Goal: Check status

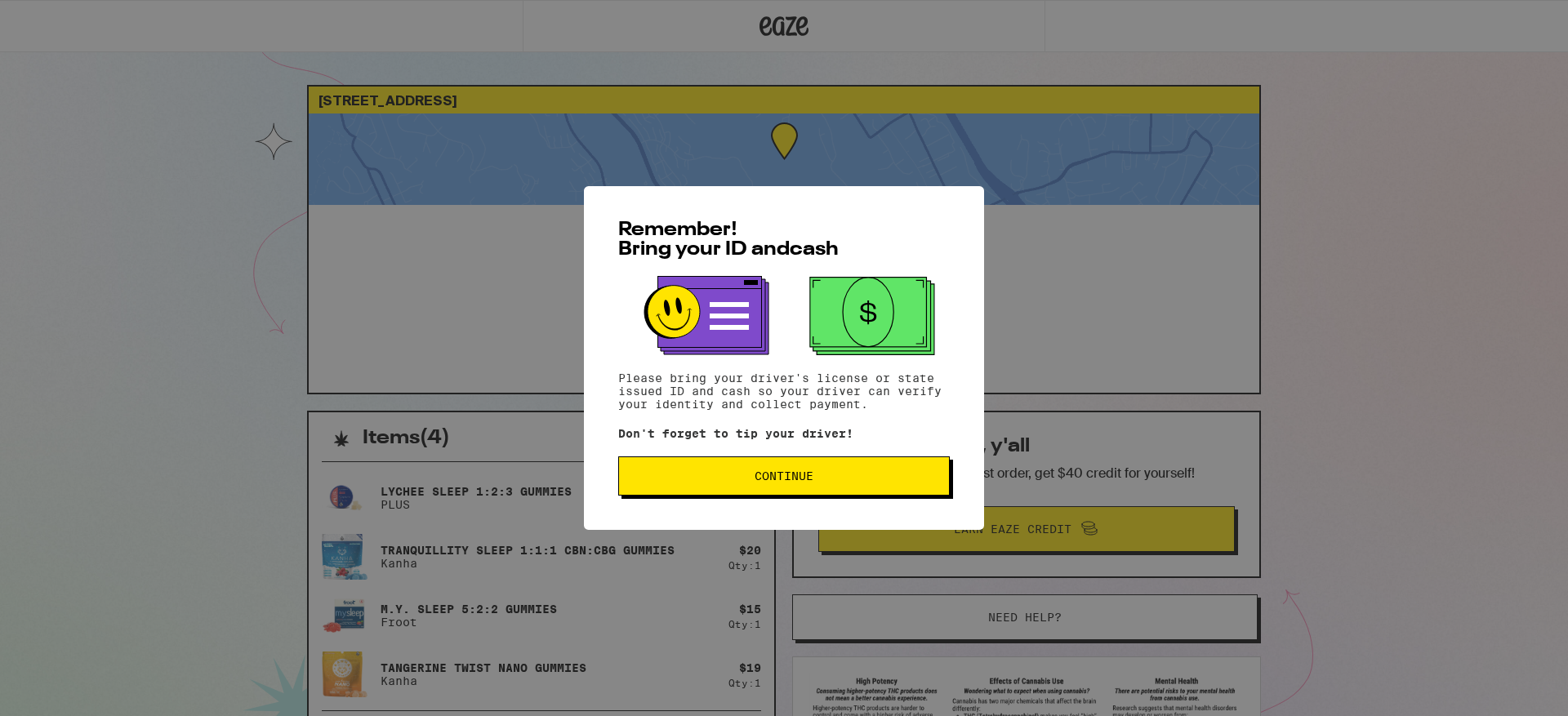
click at [748, 482] on span "Continue" at bounding box center [784, 476] width 304 height 12
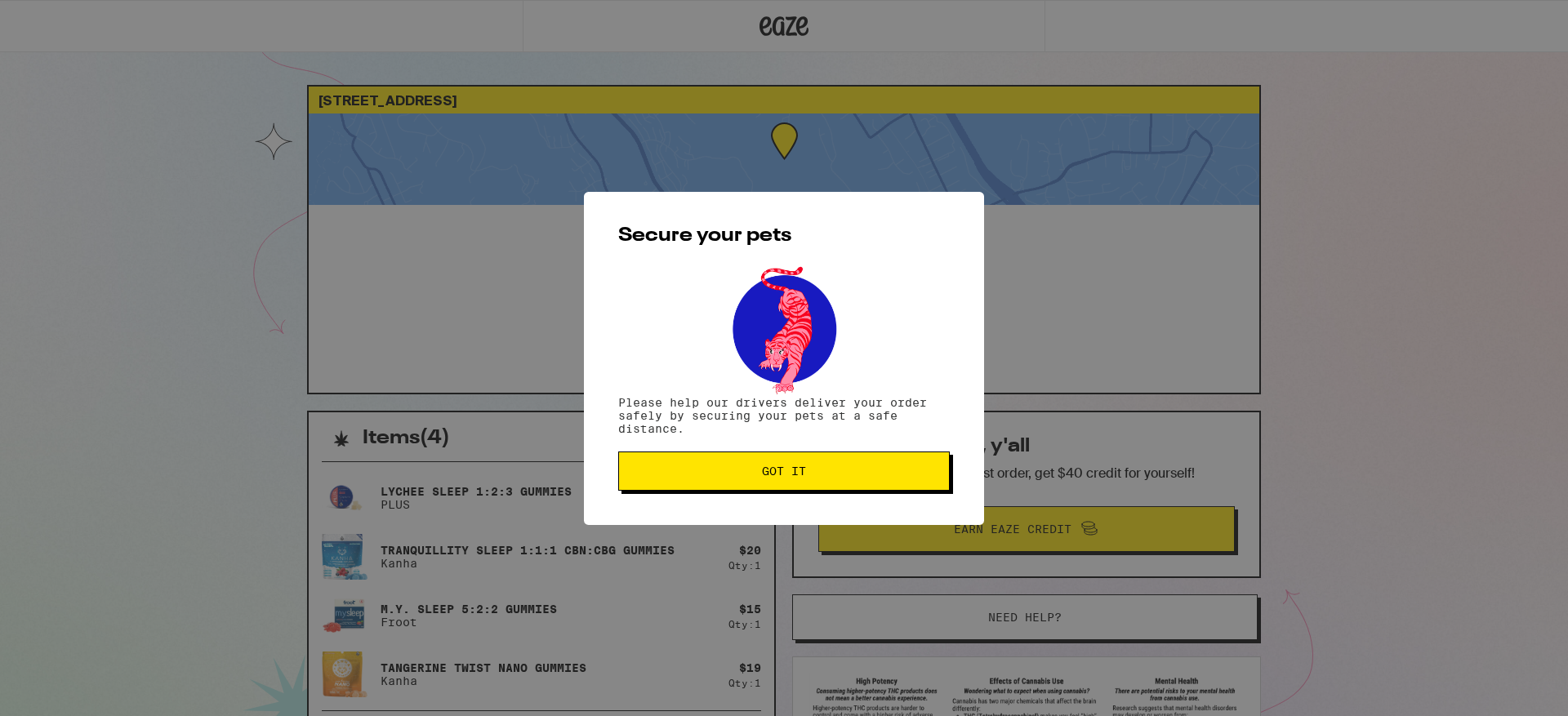
click at [721, 470] on span "Got it" at bounding box center [784, 471] width 304 height 12
